Goal: Transaction & Acquisition: Purchase product/service

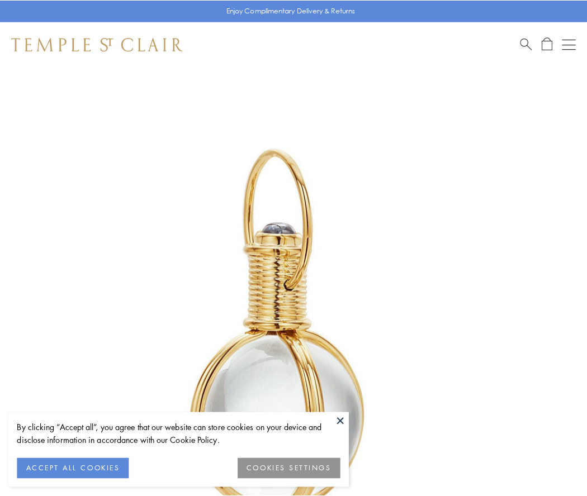
scroll to position [292, 0]
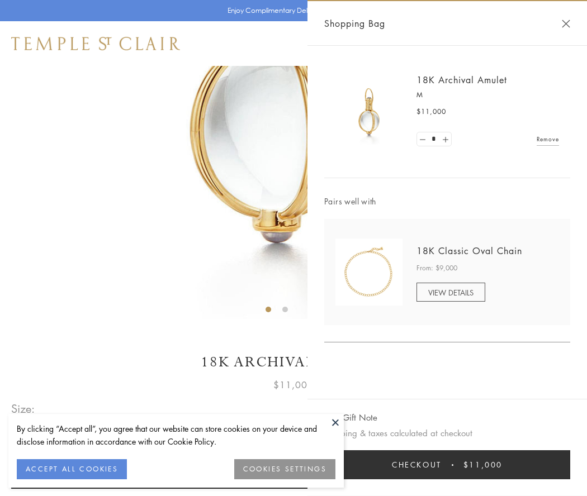
click at [447, 465] on button "Checkout $11,000" at bounding box center [447, 464] width 246 height 29
